Goal: Task Accomplishment & Management: Use online tool/utility

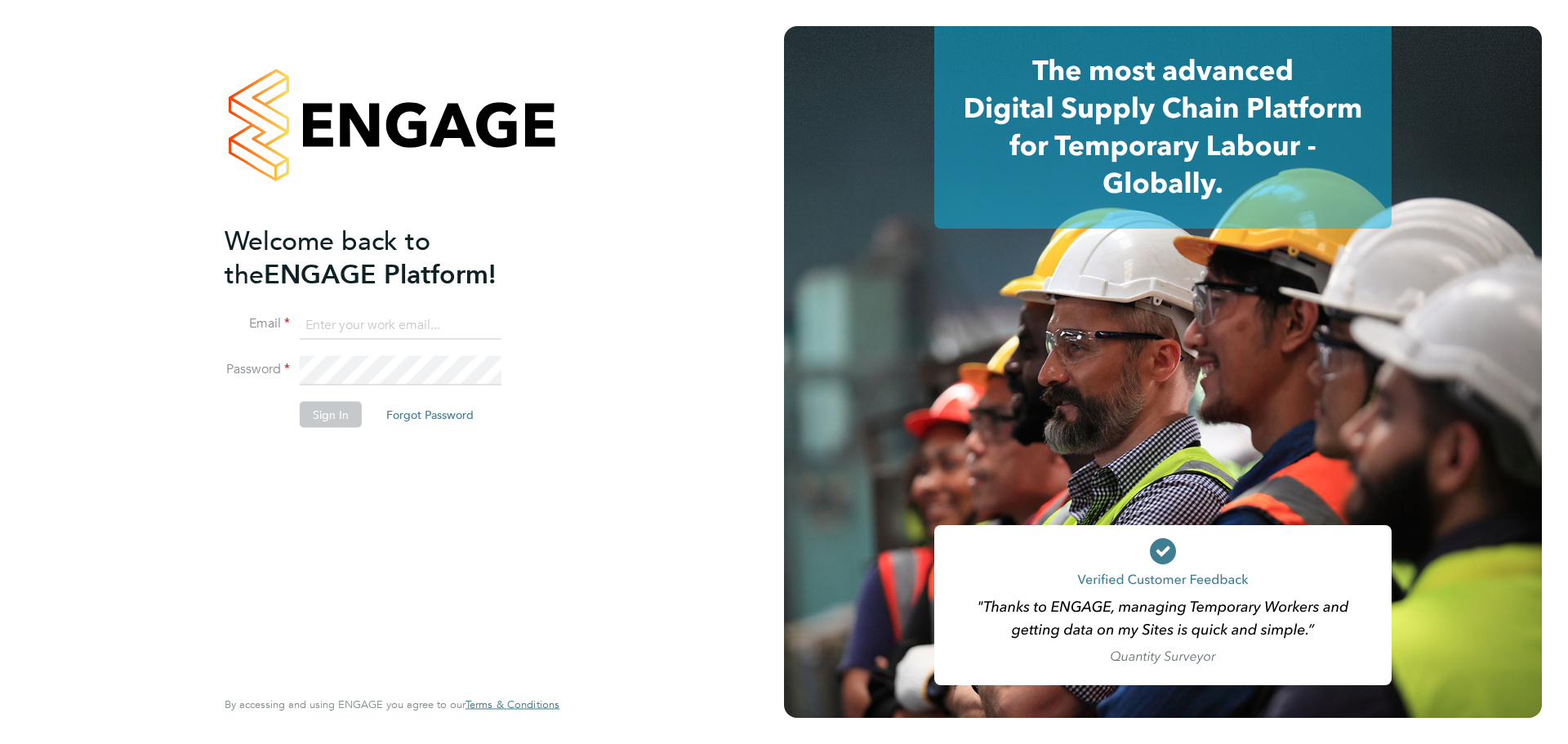
type input "kacy@construction-resources.co.uk"
click at [327, 397] on li "Password" at bounding box center [384, 379] width 319 height 46
click at [333, 408] on button "Sign In" at bounding box center [330, 414] width 62 height 26
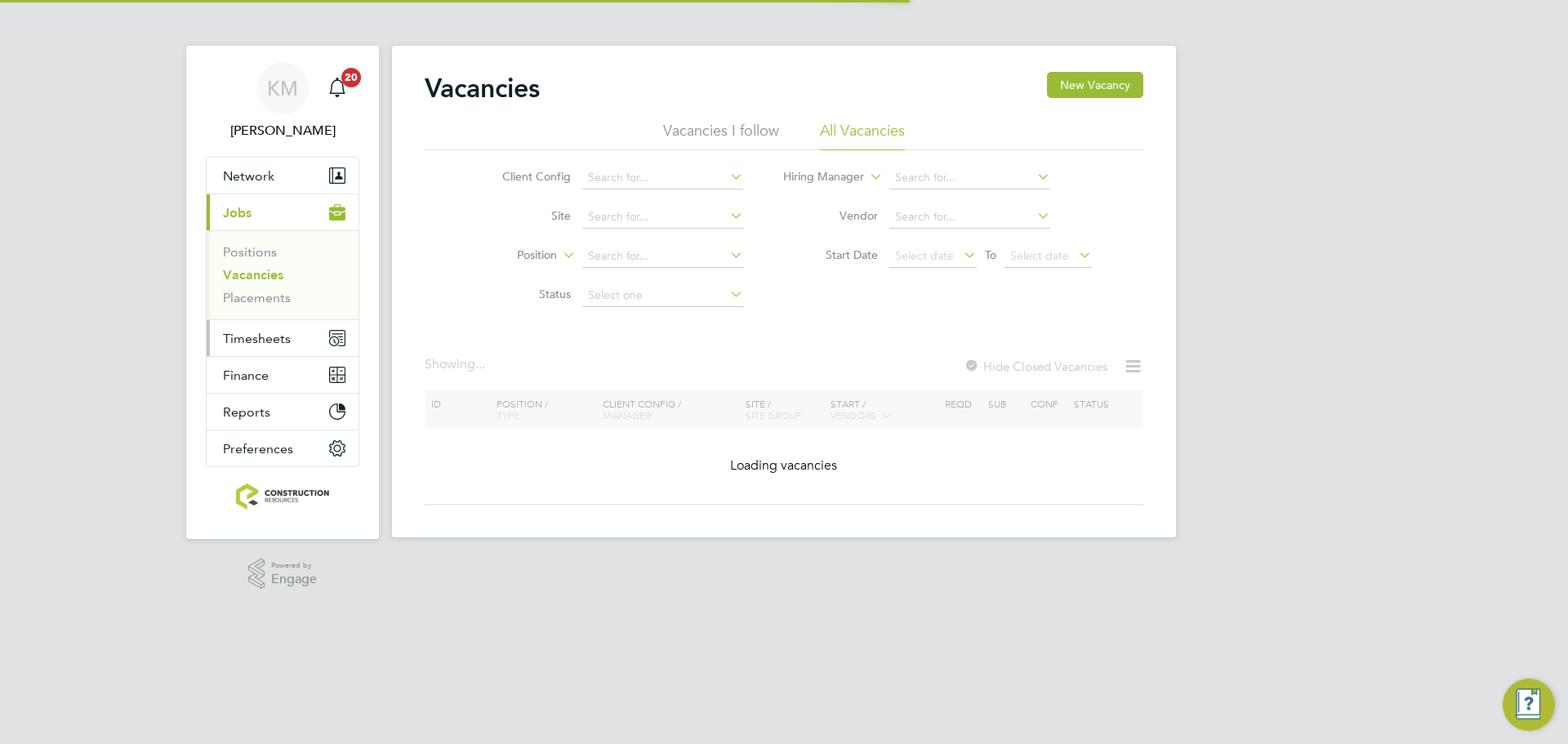
click at [270, 347] on button "Timesheets" at bounding box center [282, 337] width 152 height 36
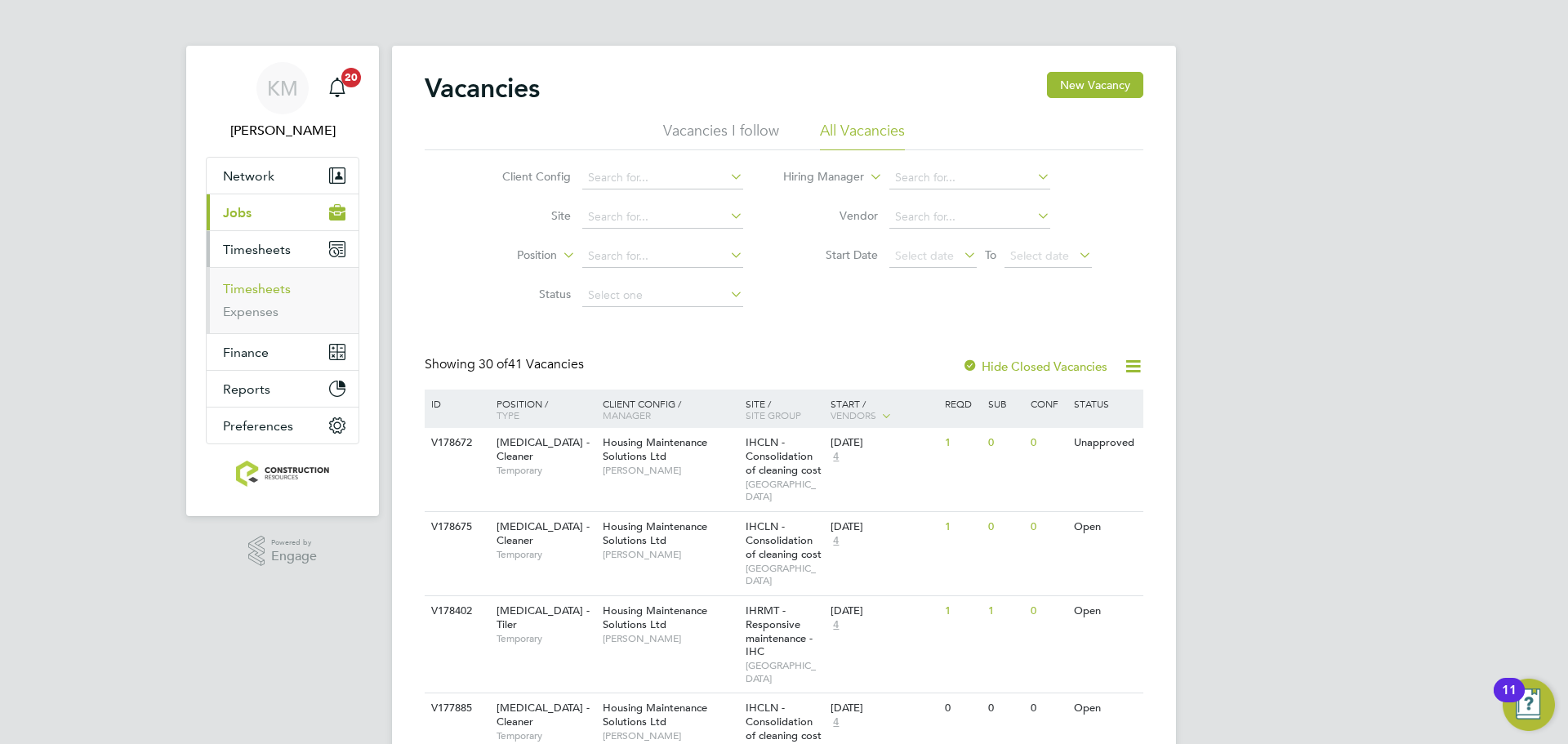
click at [275, 290] on link "Timesheets" at bounding box center [256, 289] width 68 height 15
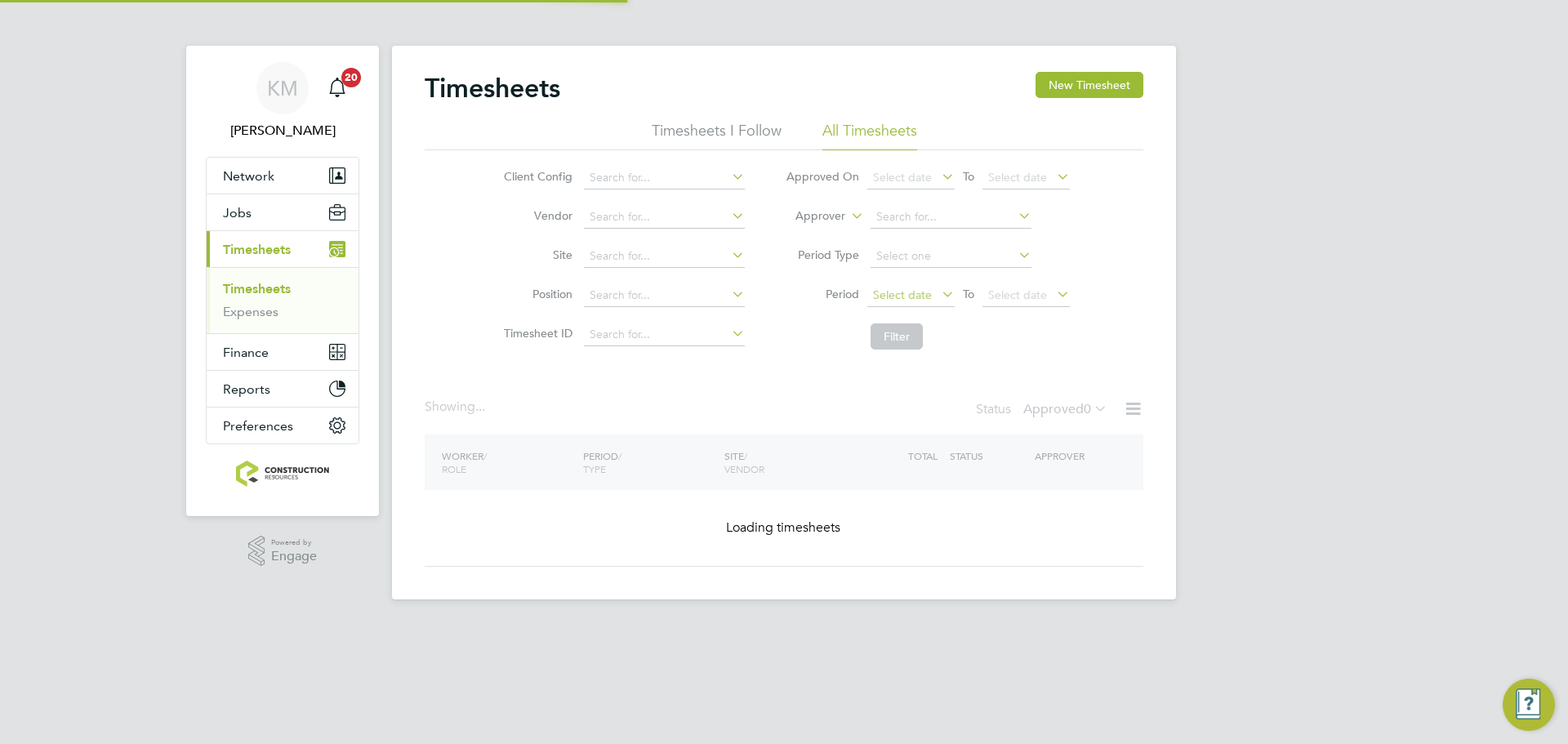
click at [928, 291] on span "Select date" at bounding box center [902, 294] width 59 height 14
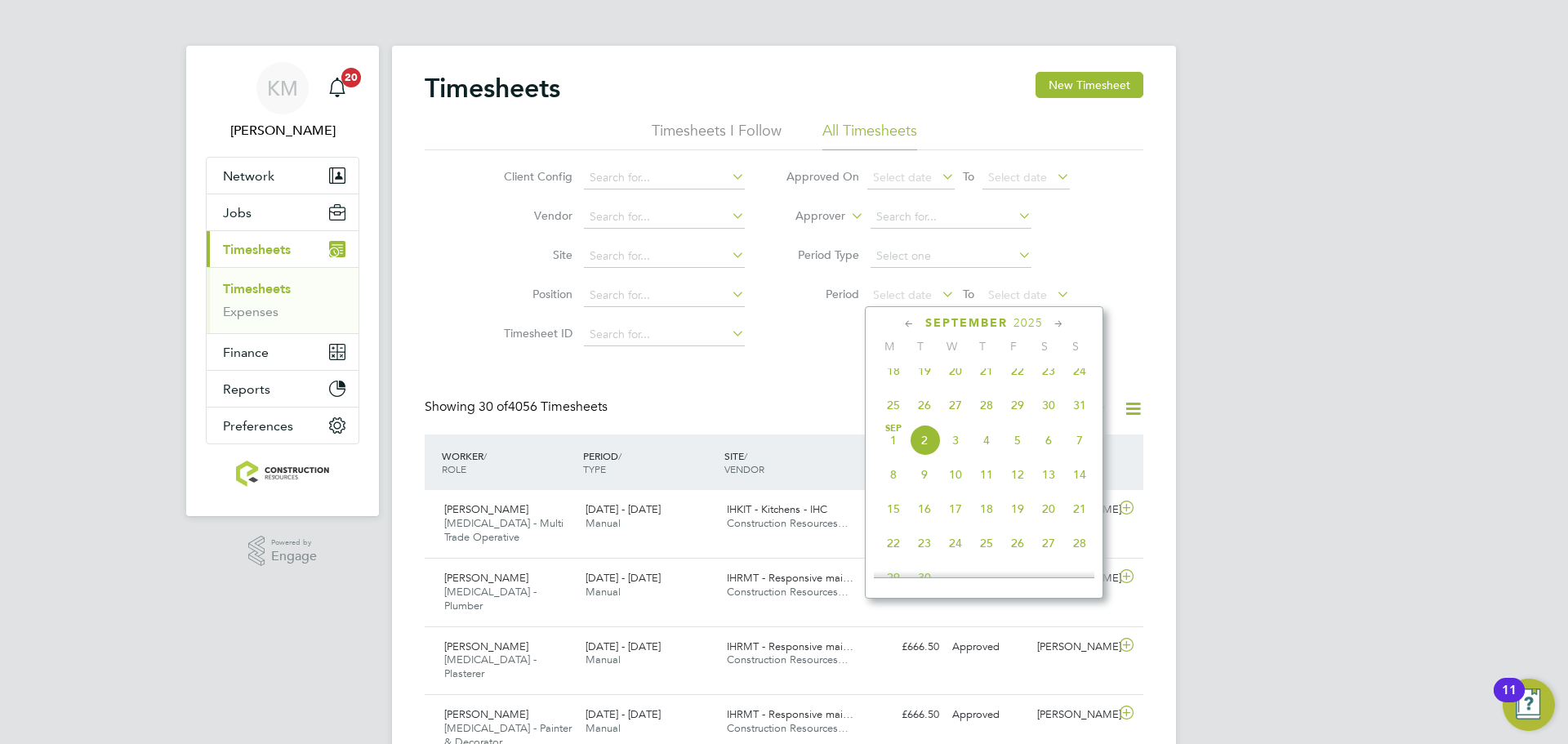
click at [891, 406] on span "25" at bounding box center [893, 405] width 31 height 31
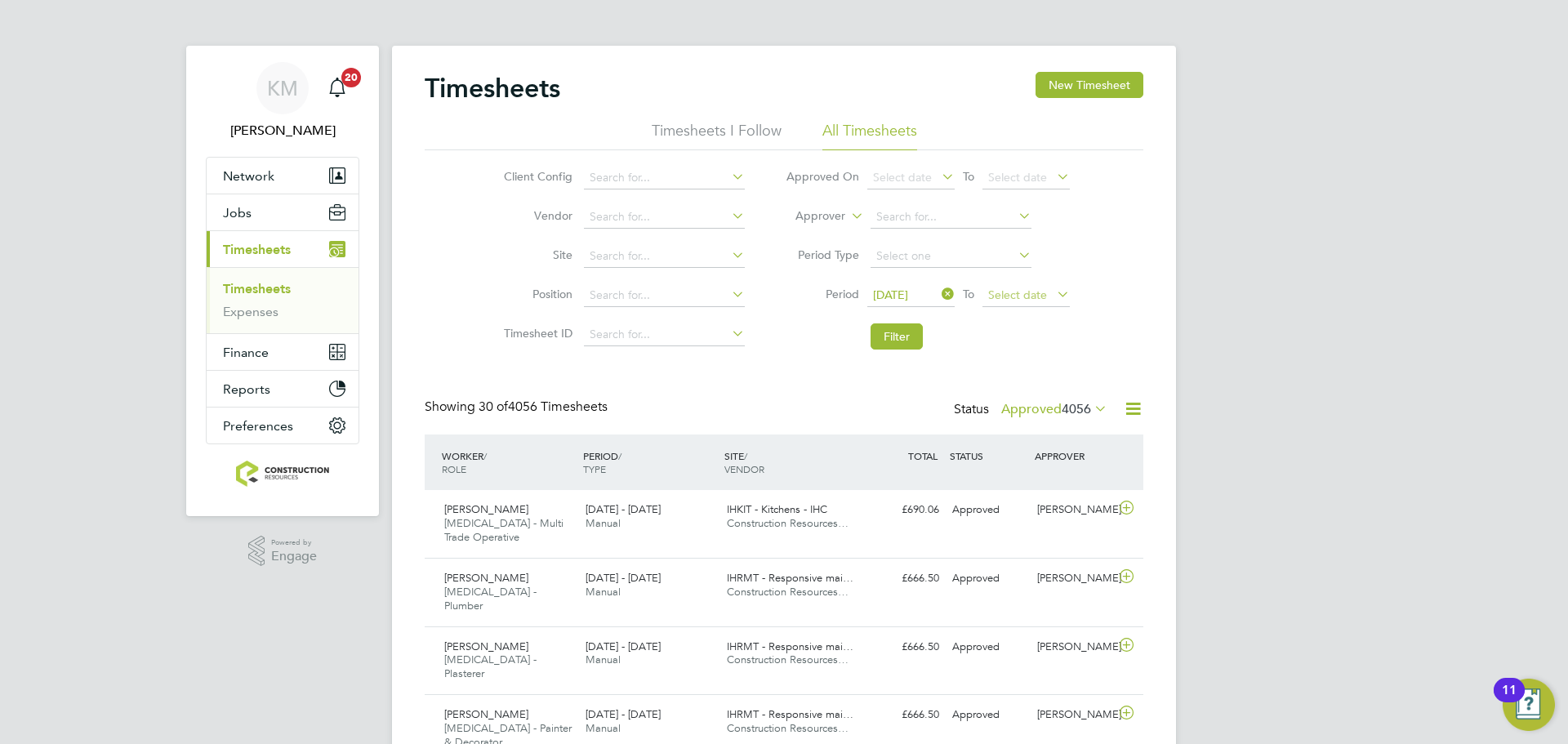
click at [1016, 295] on span "Select date" at bounding box center [1017, 294] width 59 height 14
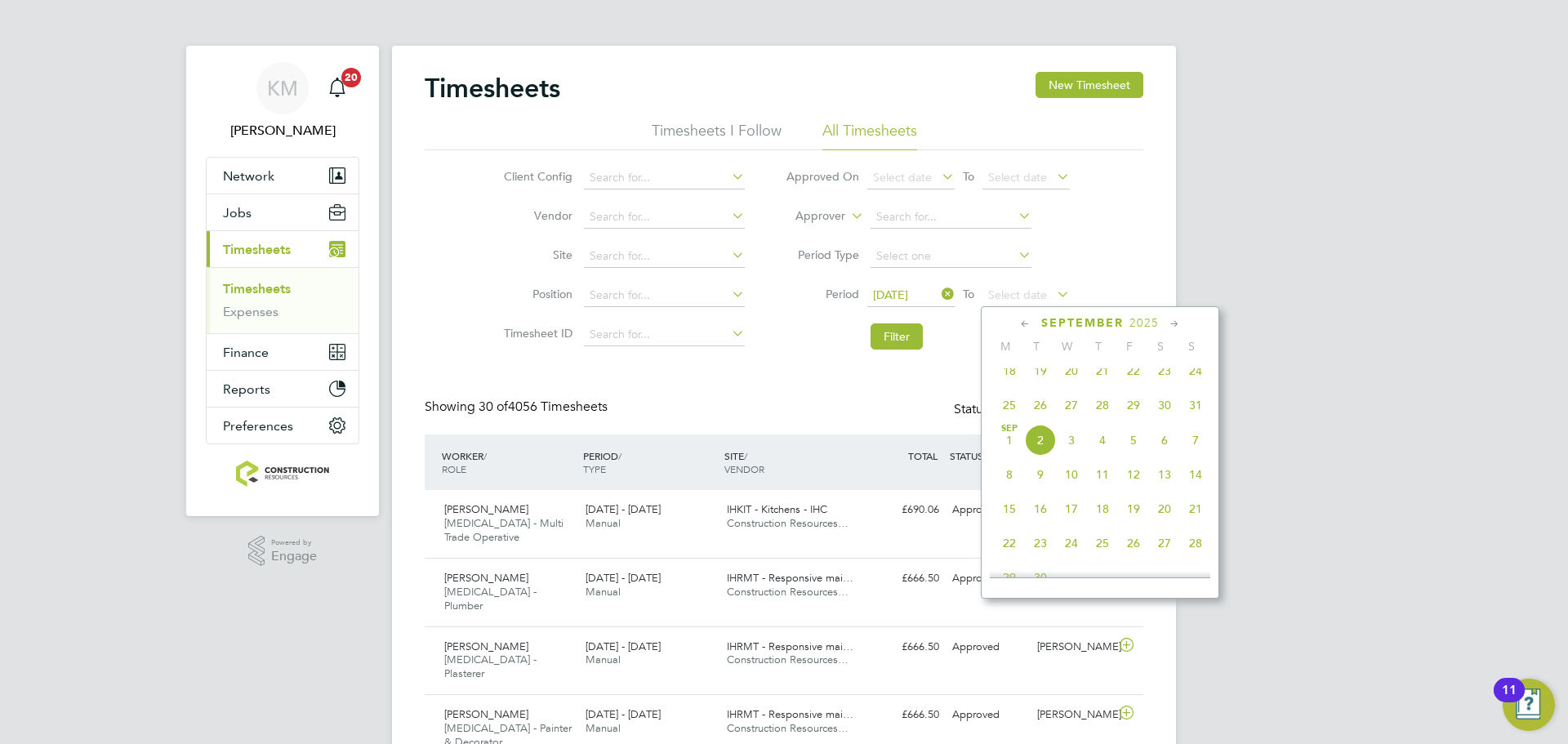
click at [1196, 416] on span "31" at bounding box center [1195, 405] width 31 height 31
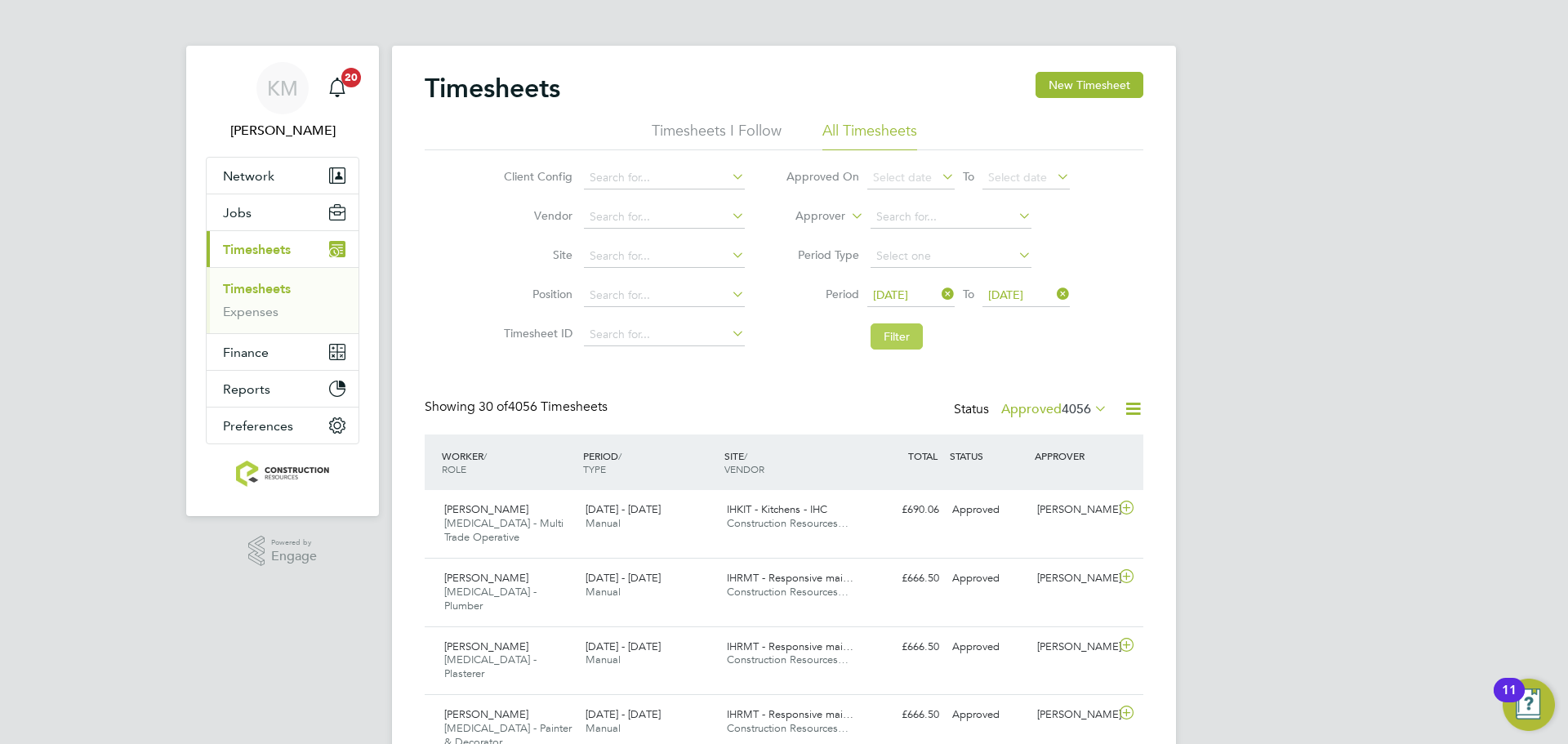
click at [916, 348] on button "Filter" at bounding box center [896, 336] width 52 height 26
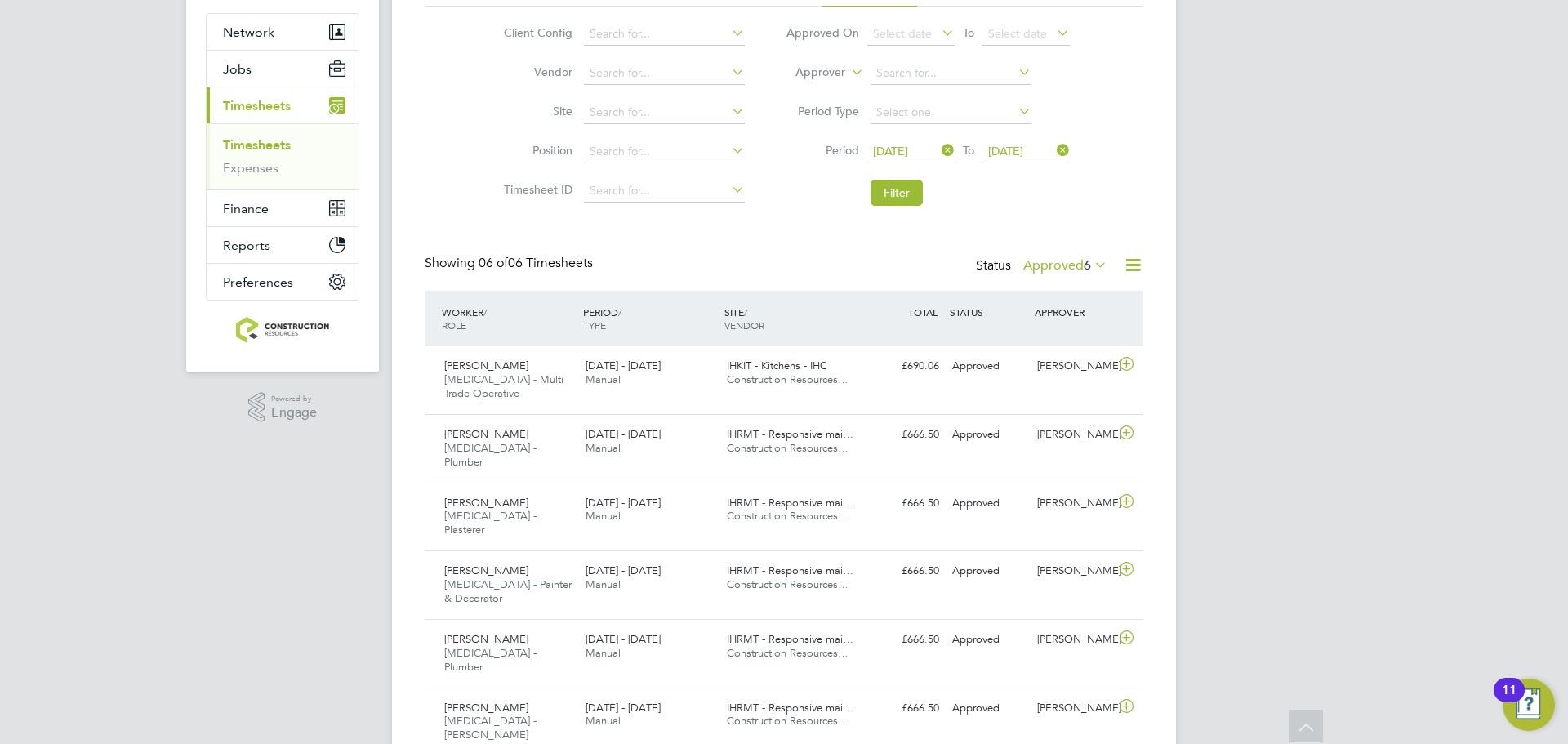
click at [1077, 263] on label "Approved 6" at bounding box center [1065, 265] width 84 height 16
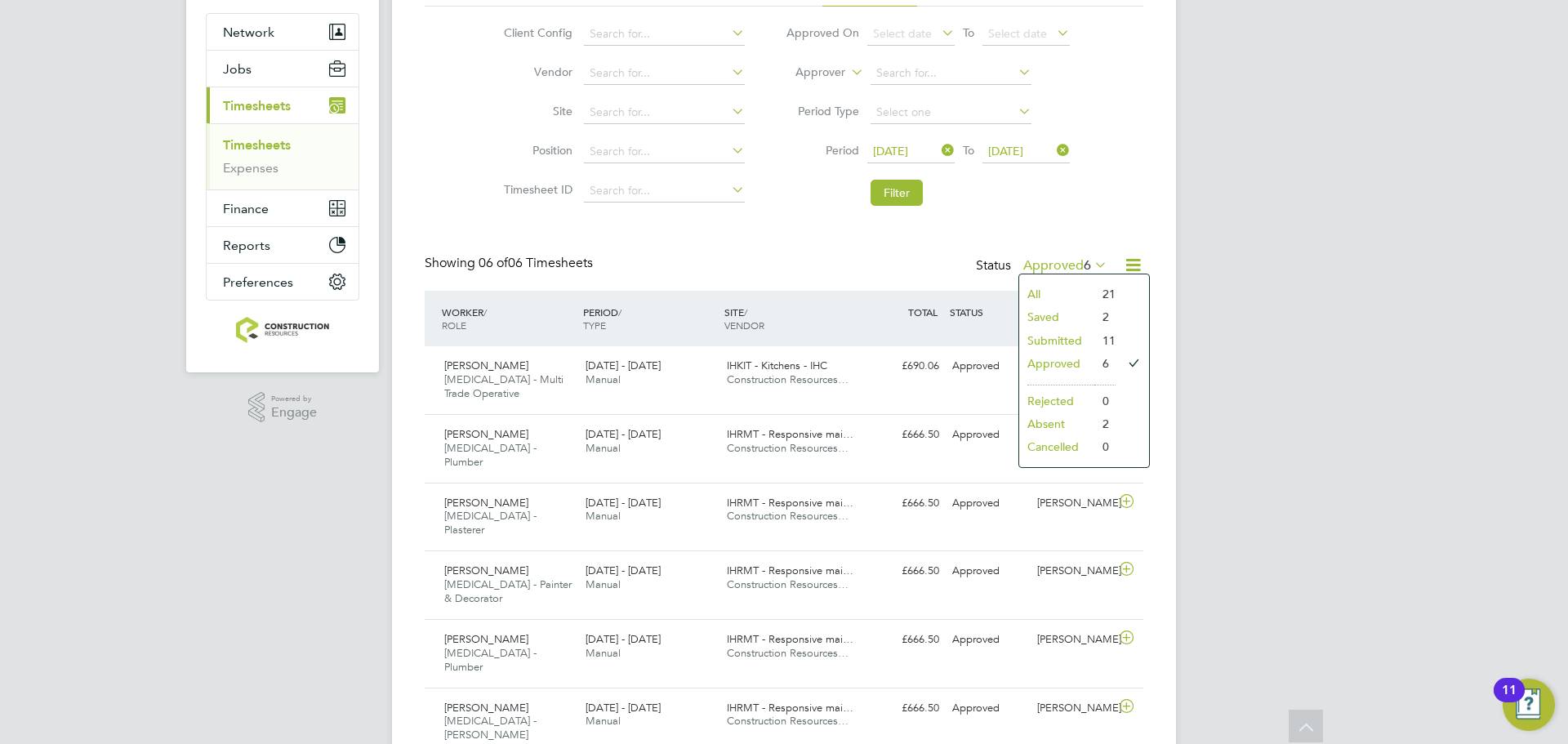
click at [1045, 314] on li "Saved" at bounding box center [1056, 317] width 75 height 23
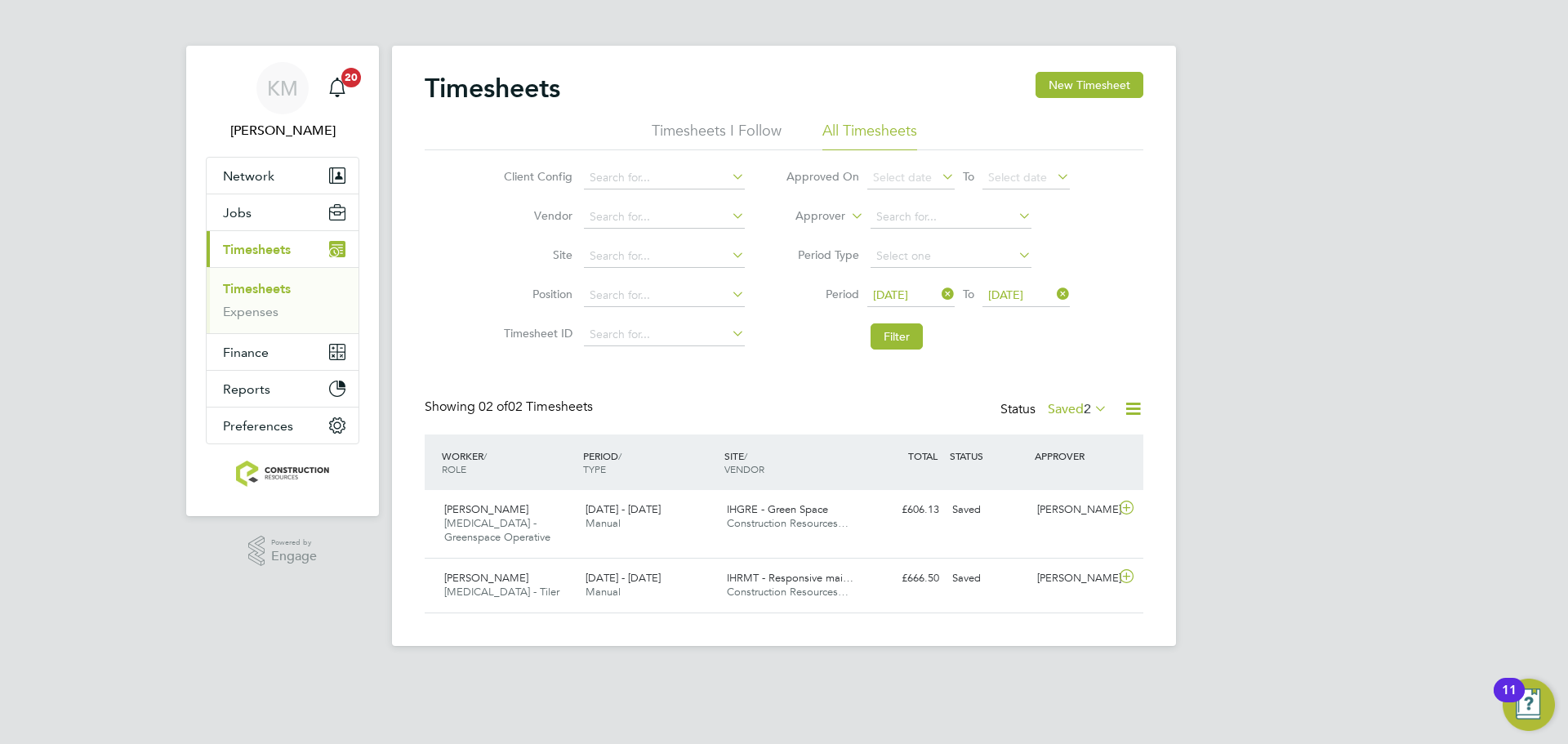
click at [1066, 400] on label "Saved 2" at bounding box center [1077, 408] width 60 height 16
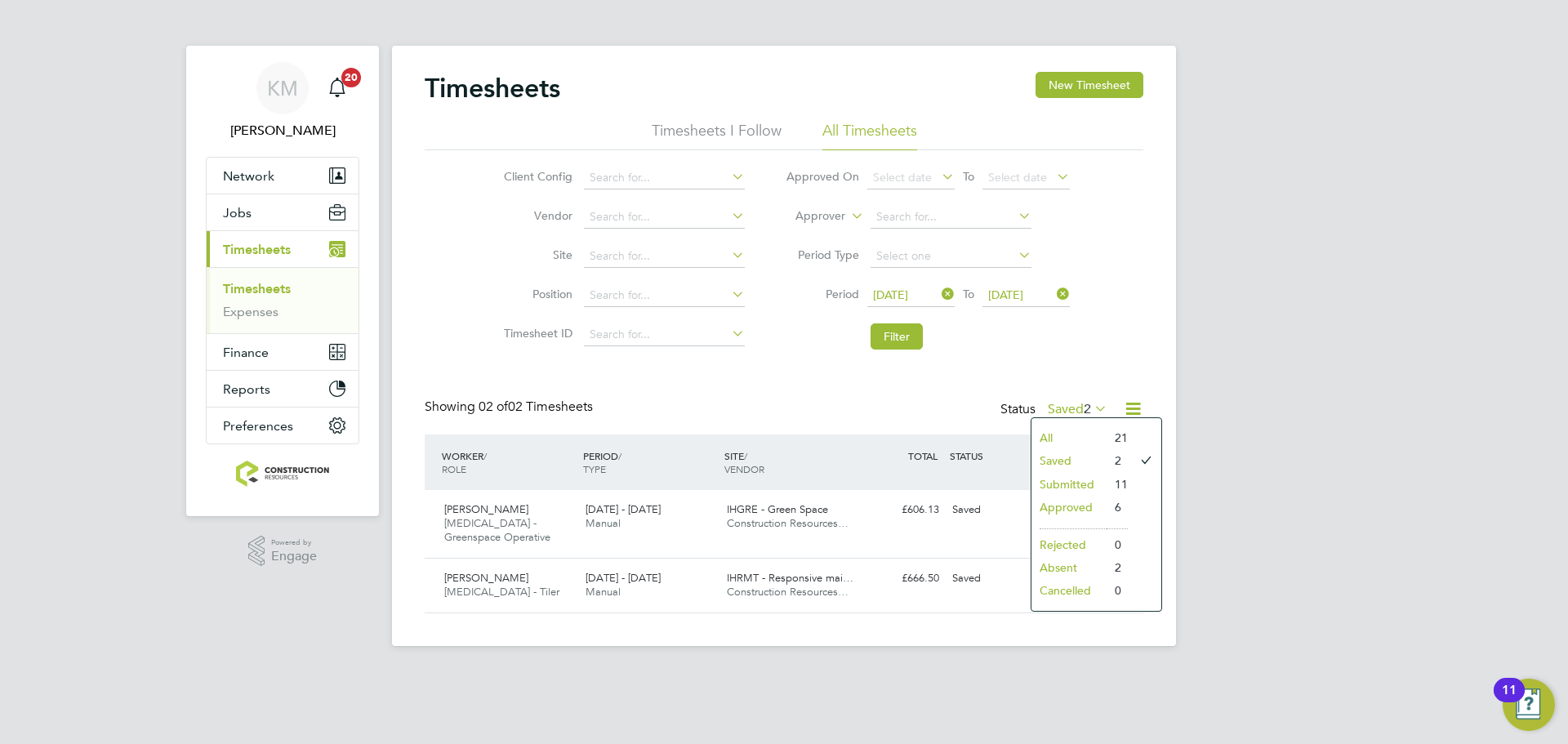
click at [1061, 566] on li "Absent" at bounding box center [1069, 567] width 75 height 23
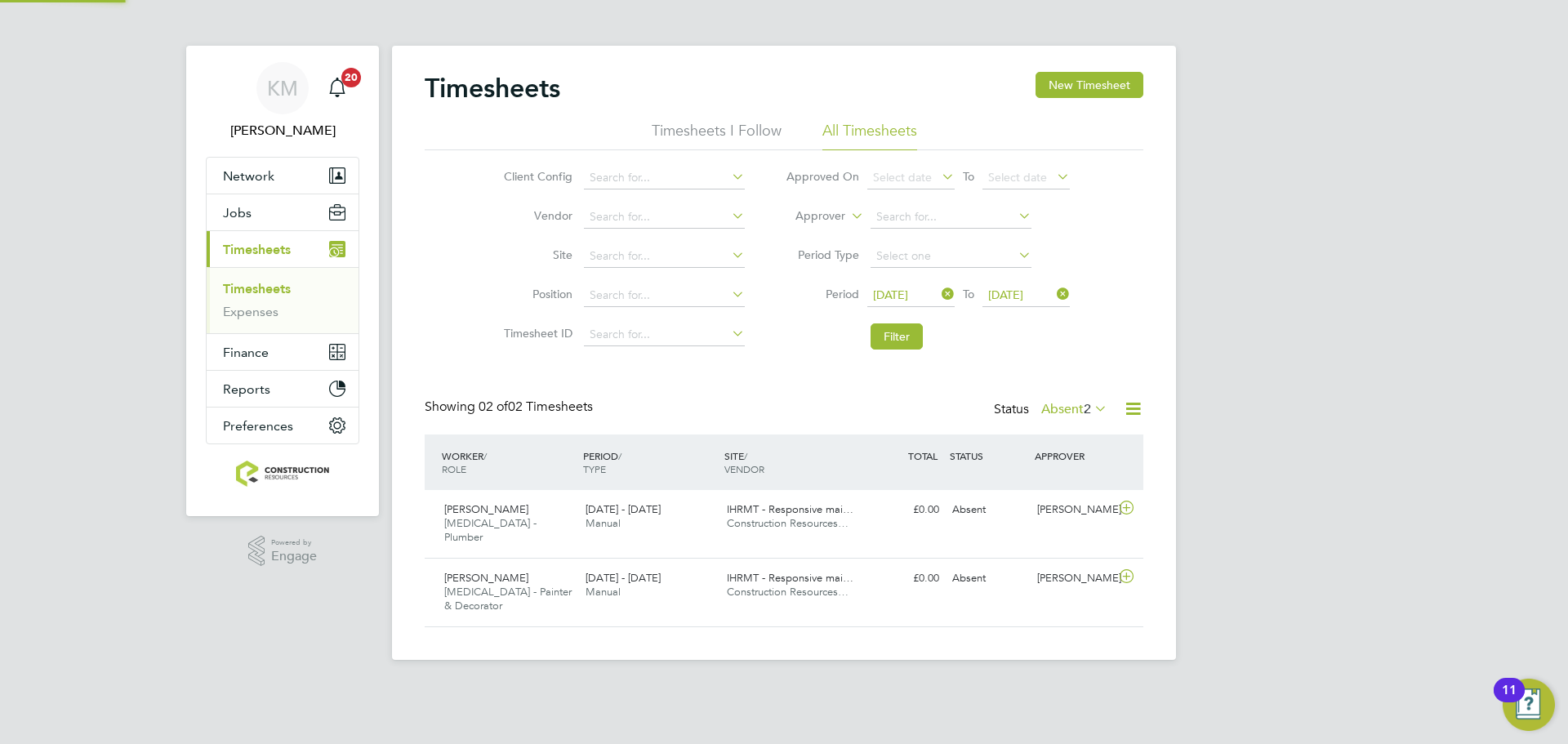
scroll to position [41, 142]
click at [908, 324] on button "Filter" at bounding box center [896, 336] width 52 height 26
click at [1081, 399] on div "Status Absent 2" at bounding box center [1052, 410] width 117 height 23
click at [1083, 400] on span "2" at bounding box center [1087, 408] width 8 height 16
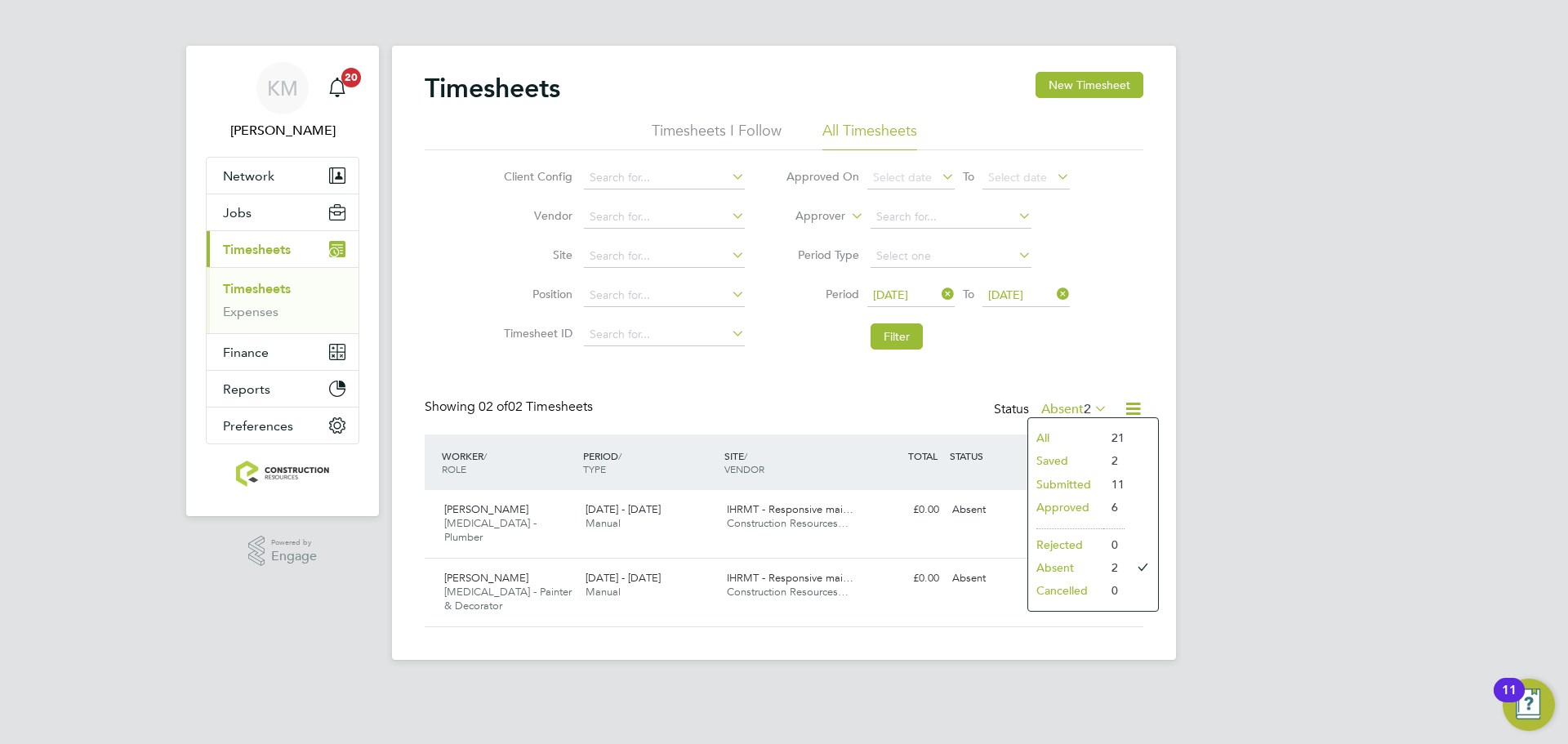
click at [1075, 501] on li "Approved" at bounding box center [1066, 507] width 75 height 23
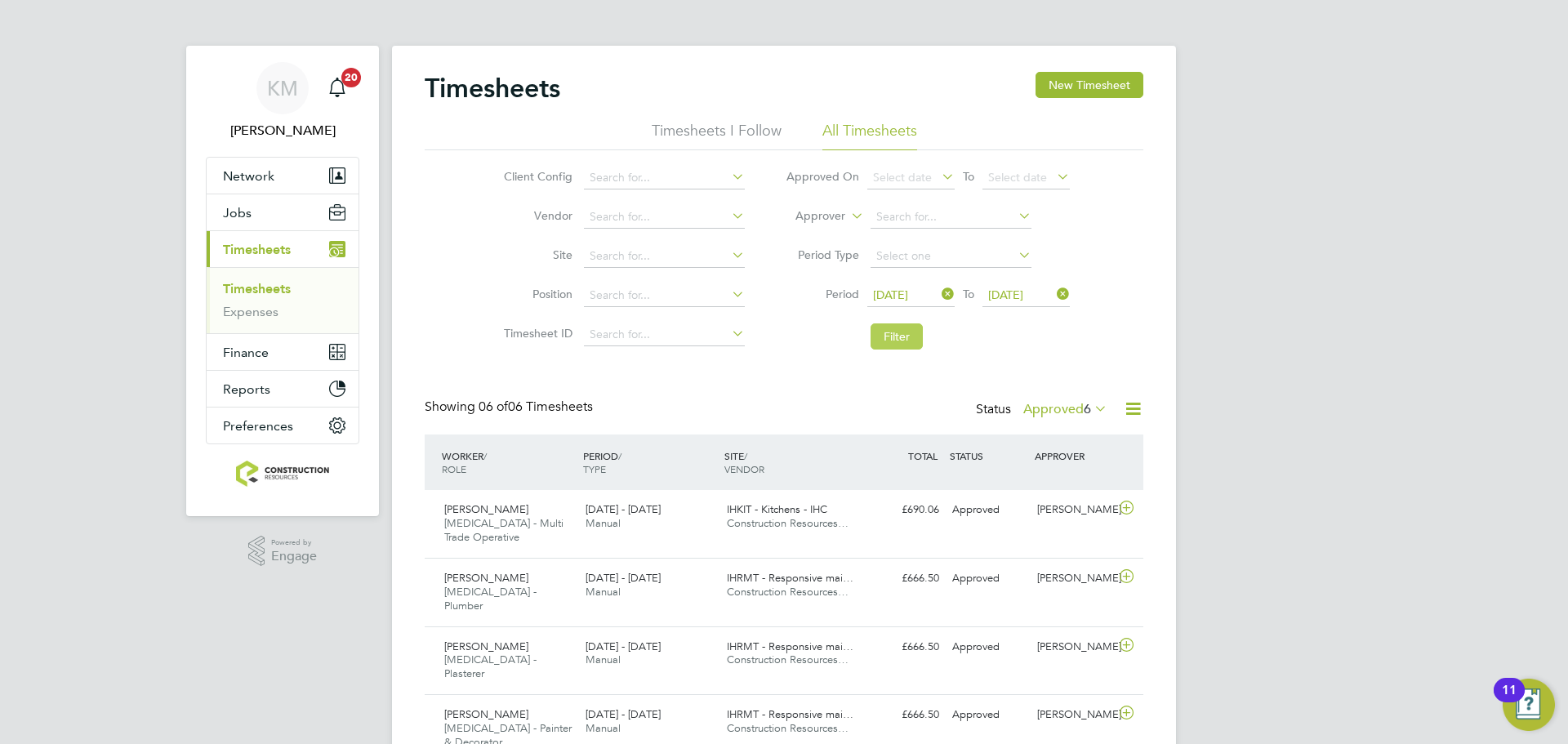
click at [898, 338] on button "Filter" at bounding box center [896, 336] width 52 height 26
click at [901, 322] on li "Filter" at bounding box center [928, 336] width 325 height 42
click at [902, 338] on button "Filter" at bounding box center [896, 336] width 52 height 26
click at [878, 338] on button "Filter" at bounding box center [896, 336] width 52 height 26
click at [905, 340] on button "Filter" at bounding box center [896, 336] width 52 height 26
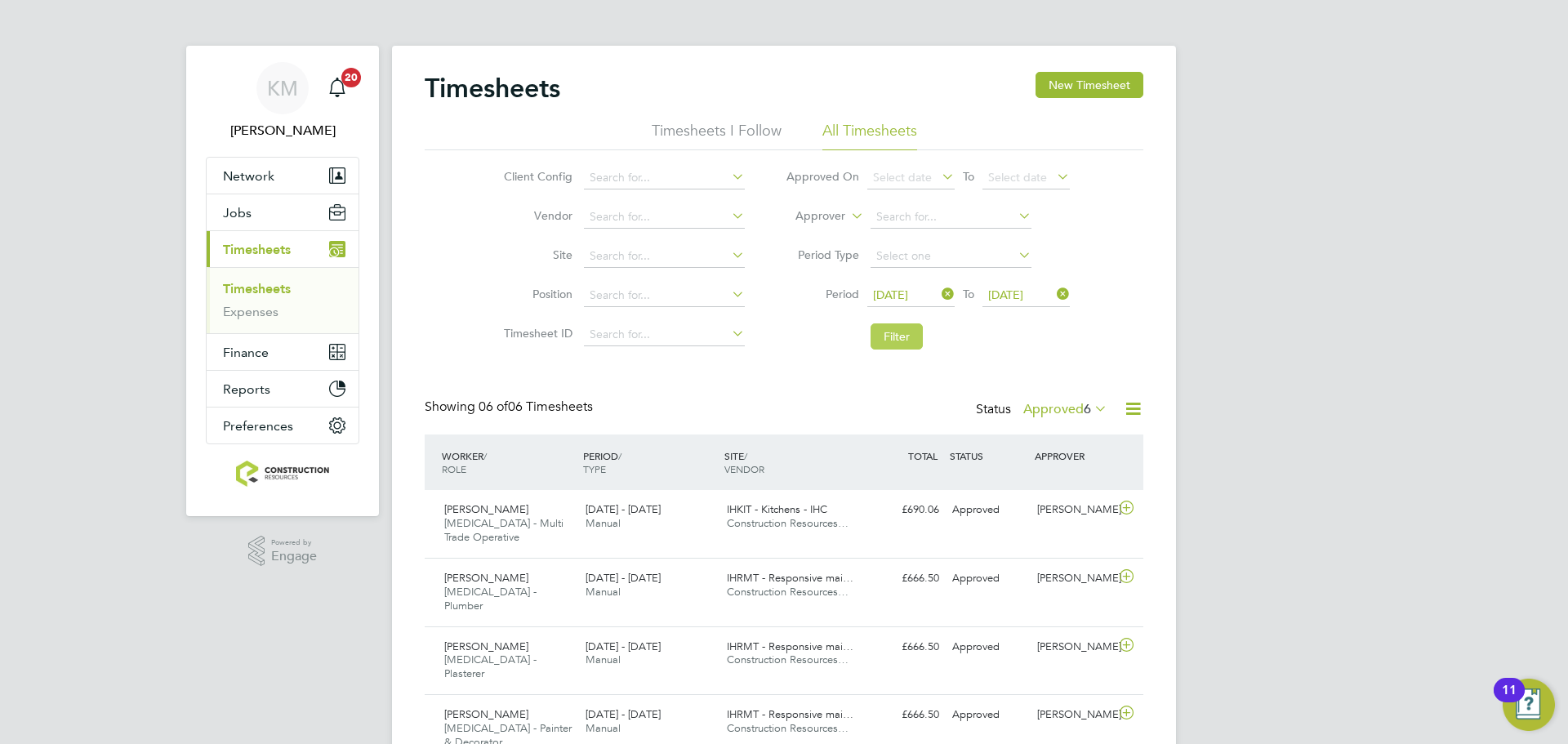
click at [913, 332] on button "Filter" at bounding box center [896, 336] width 52 height 26
